Goal: Information Seeking & Learning: Learn about a topic

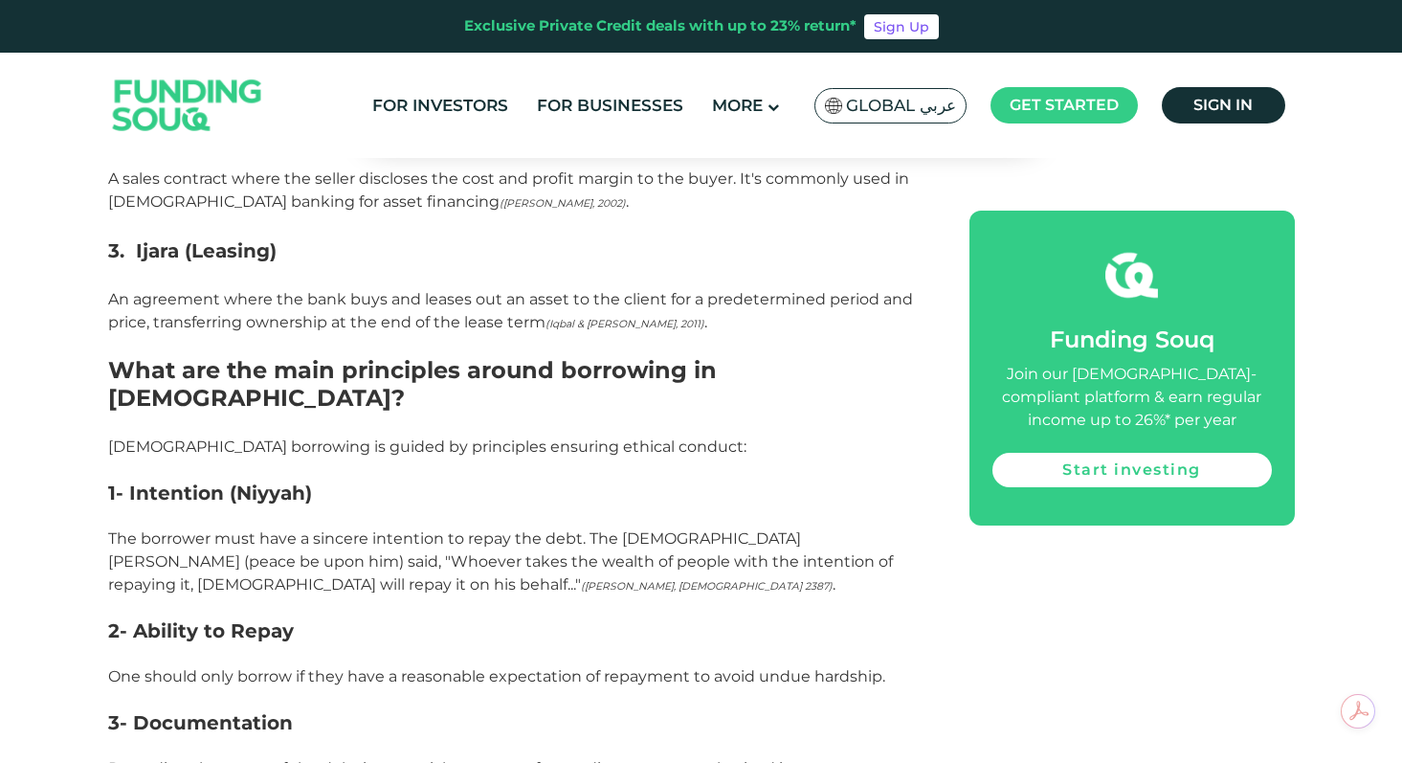
scroll to position [1844, 0]
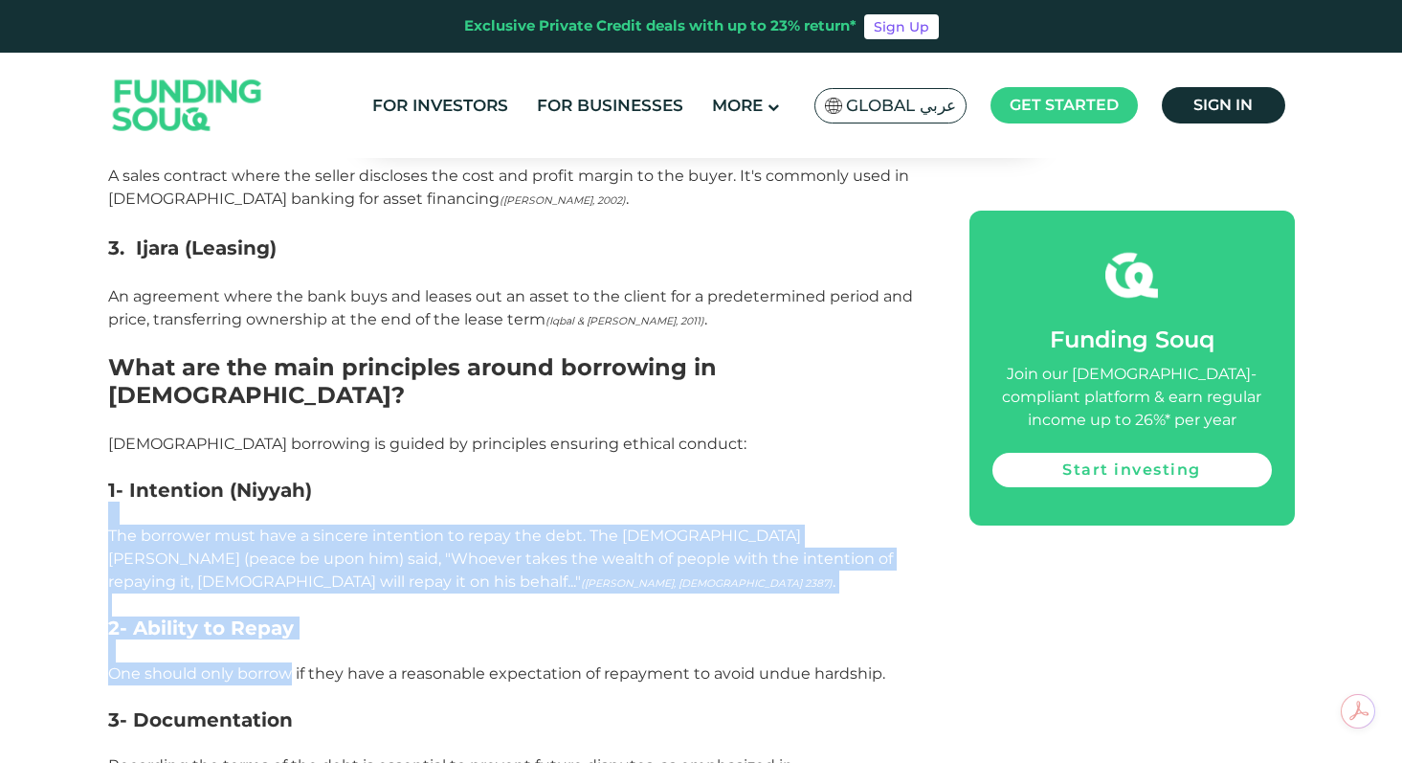
drag, startPoint x: 107, startPoint y: 310, endPoint x: 288, endPoint y: 475, distance: 244.6
click at [288, 662] on p "One should only borrow if they have a reasonable expectation of repayment to av…" at bounding box center [517, 685] width 818 height 46
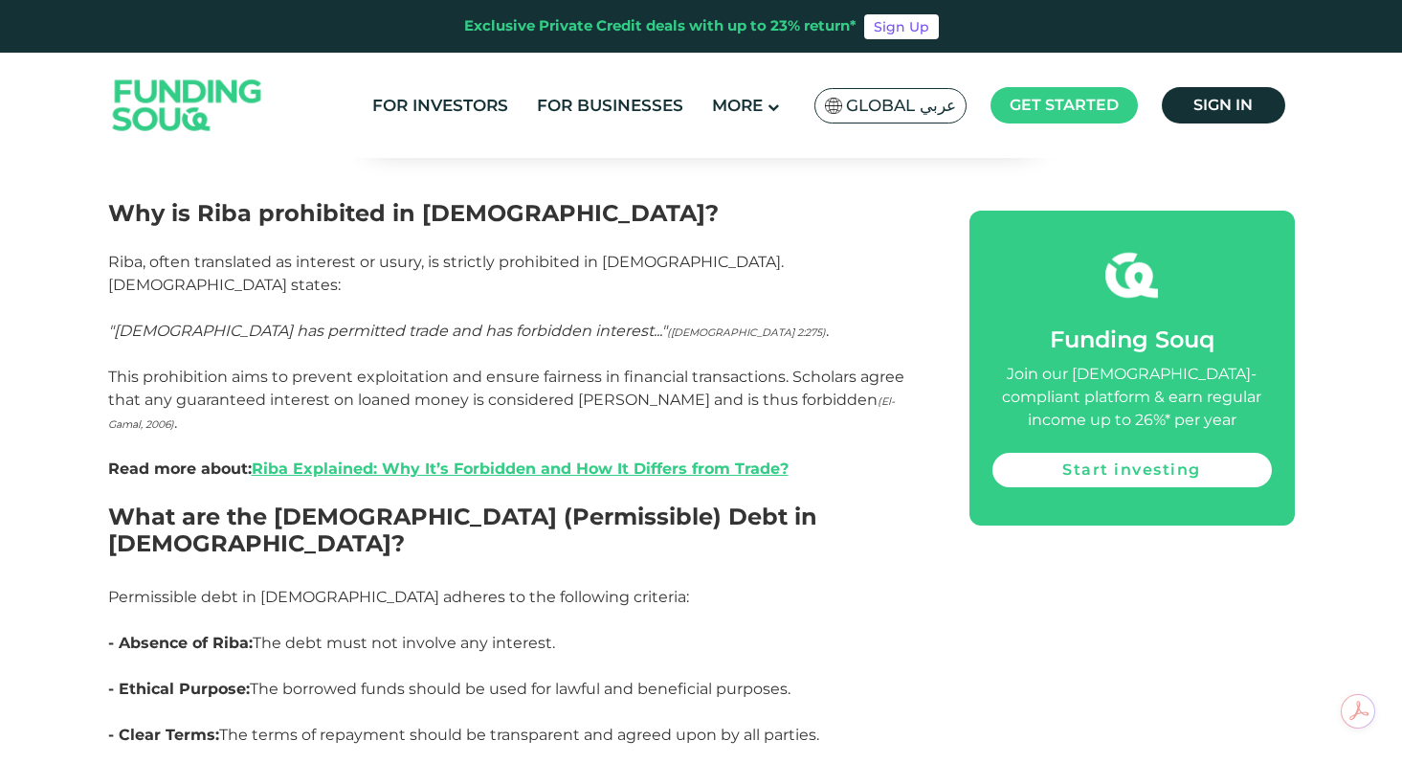
scroll to position [2491, 0]
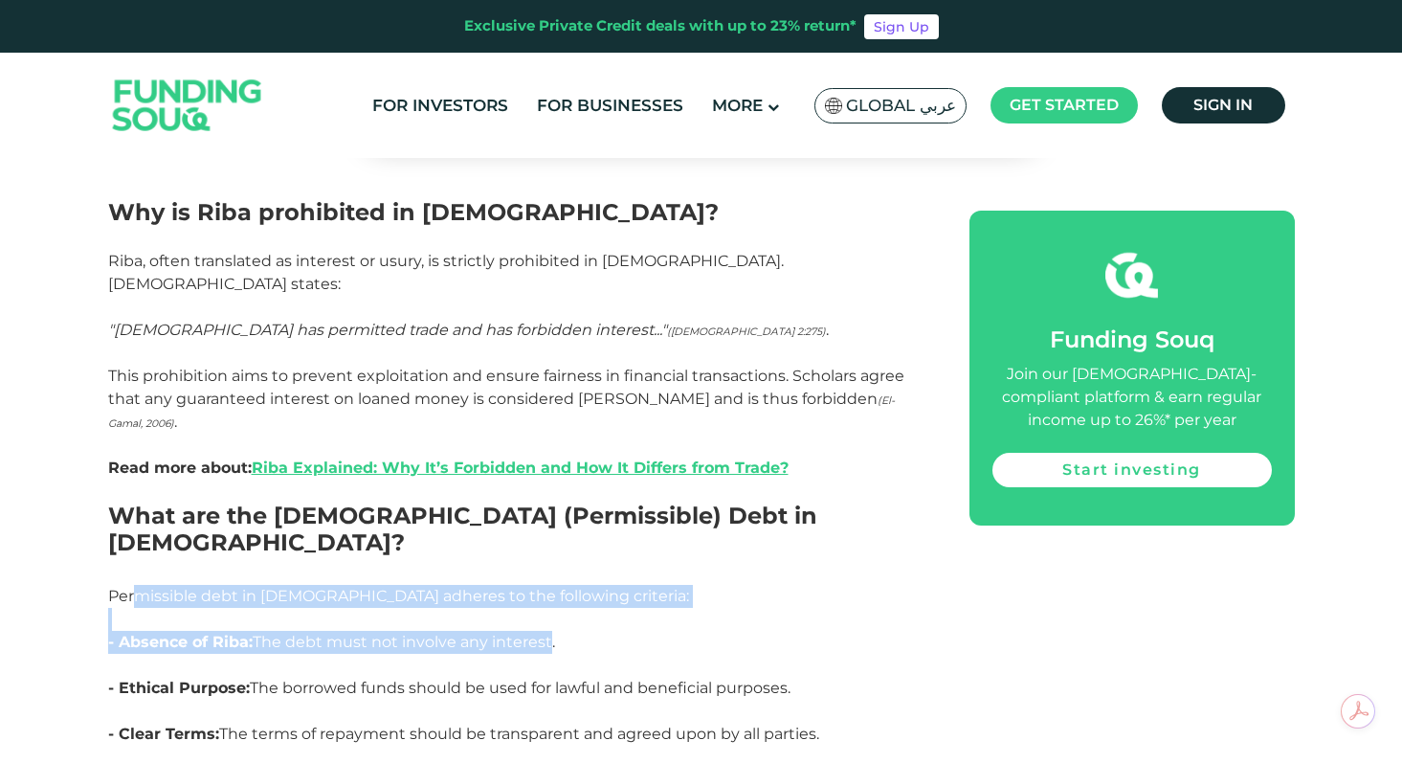
drag, startPoint x: 133, startPoint y: 320, endPoint x: 537, endPoint y: 367, distance: 406.6
click at [537, 631] on p "- Absence of Riba: The debt must not involve any interest." at bounding box center [517, 654] width 818 height 46
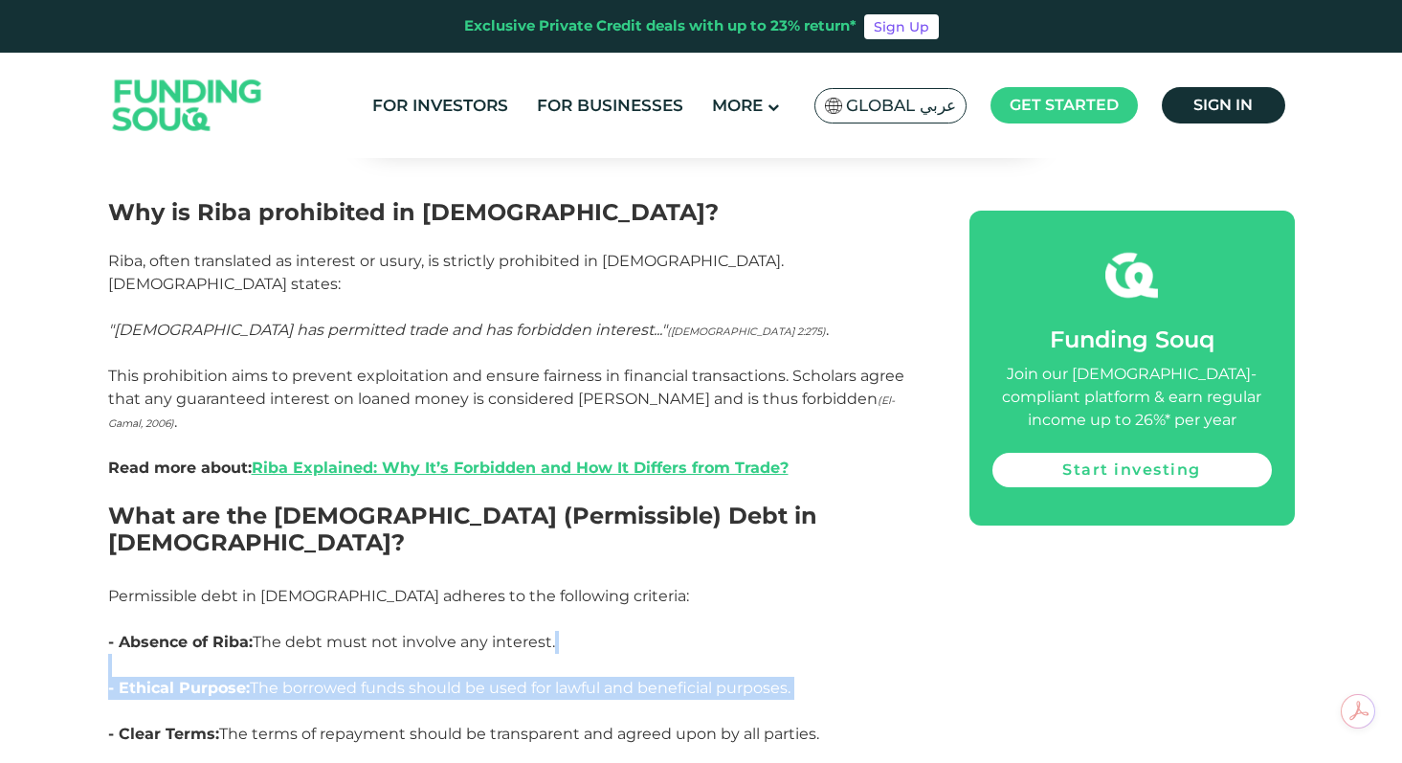
drag, startPoint x: 312, startPoint y: 397, endPoint x: 400, endPoint y: 439, distance: 97.6
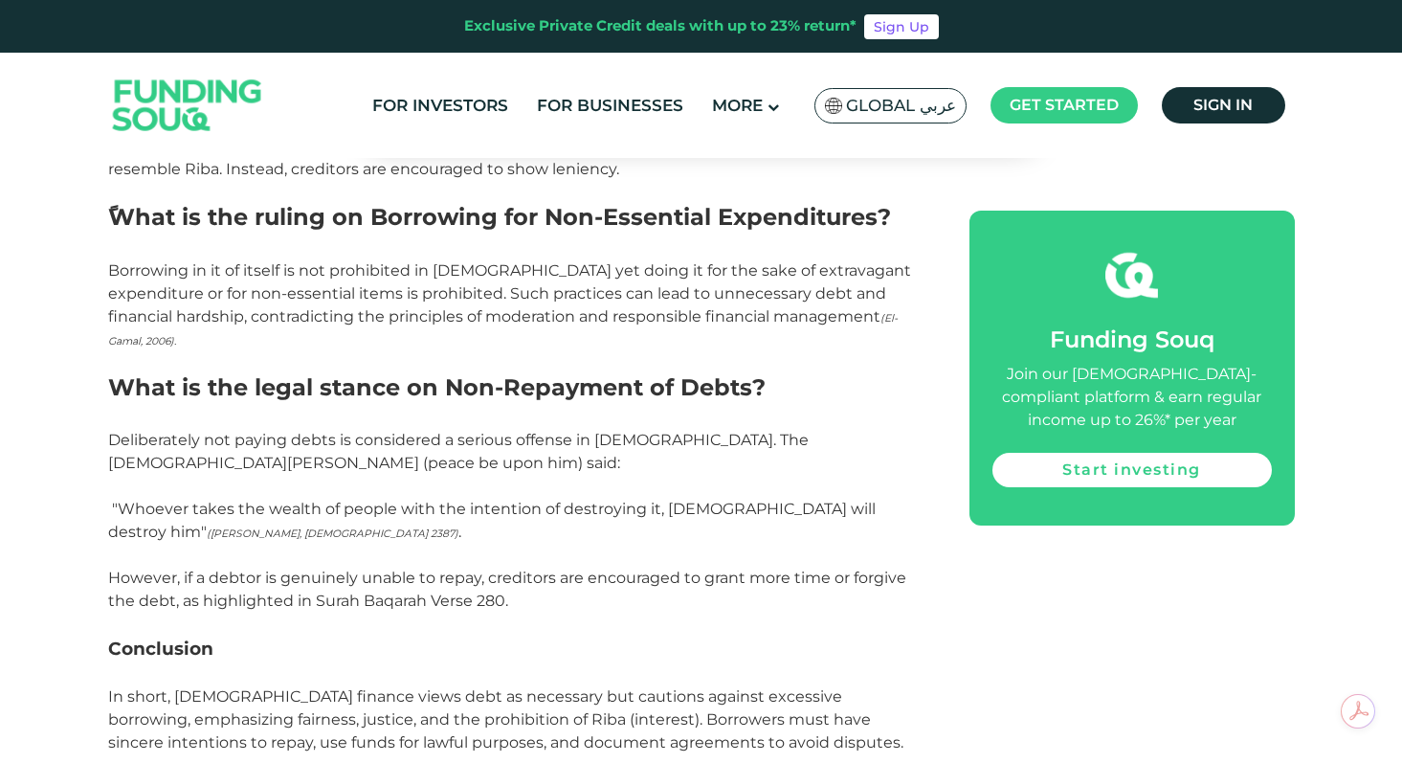
scroll to position [4239, 0]
